Goal: Use online tool/utility: Utilize a website feature to perform a specific function

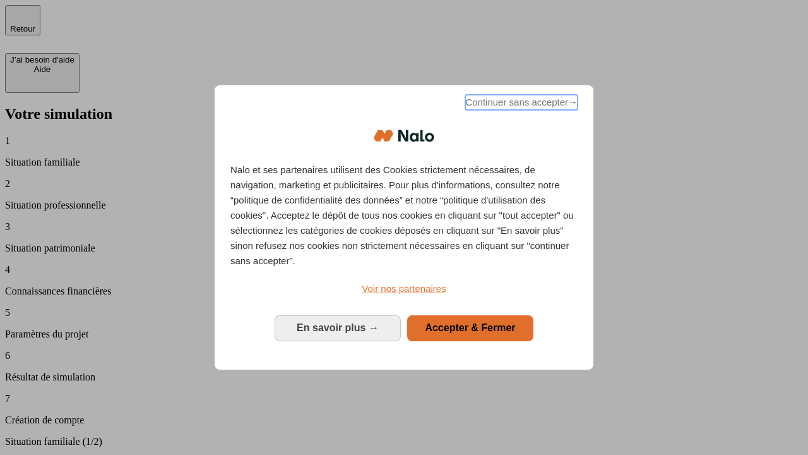
click at [520, 104] on span "Continuer sans accepter →" at bounding box center [522, 102] width 112 height 15
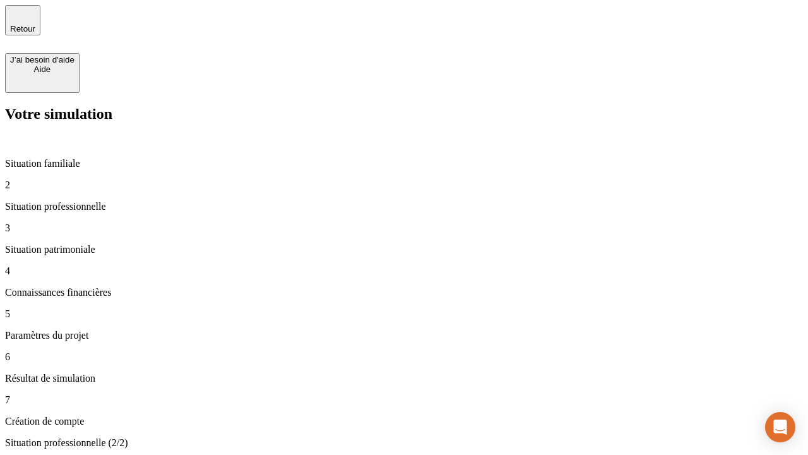
type input "30 000"
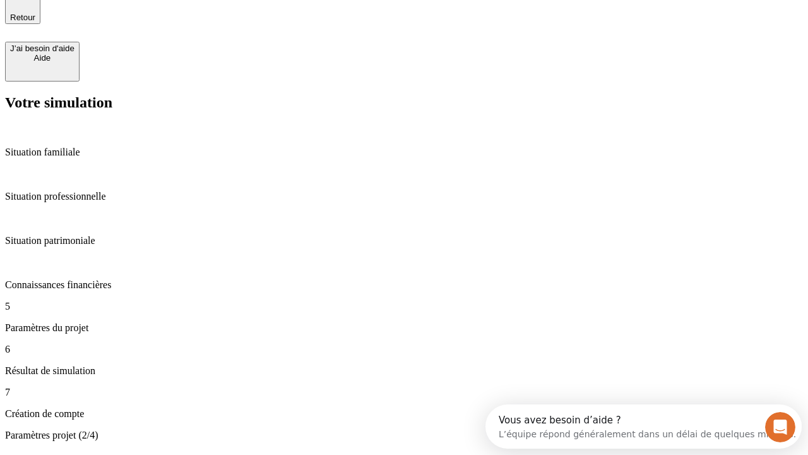
type input "25"
type input "1 000"
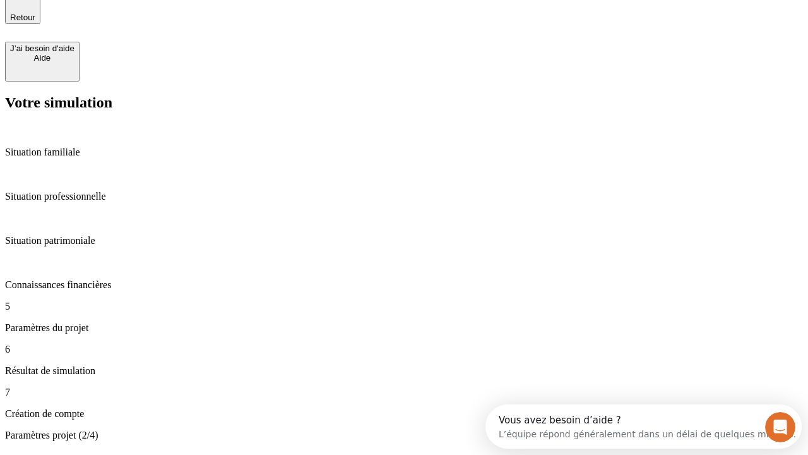
type input "640"
